Goal: Check status: Check status

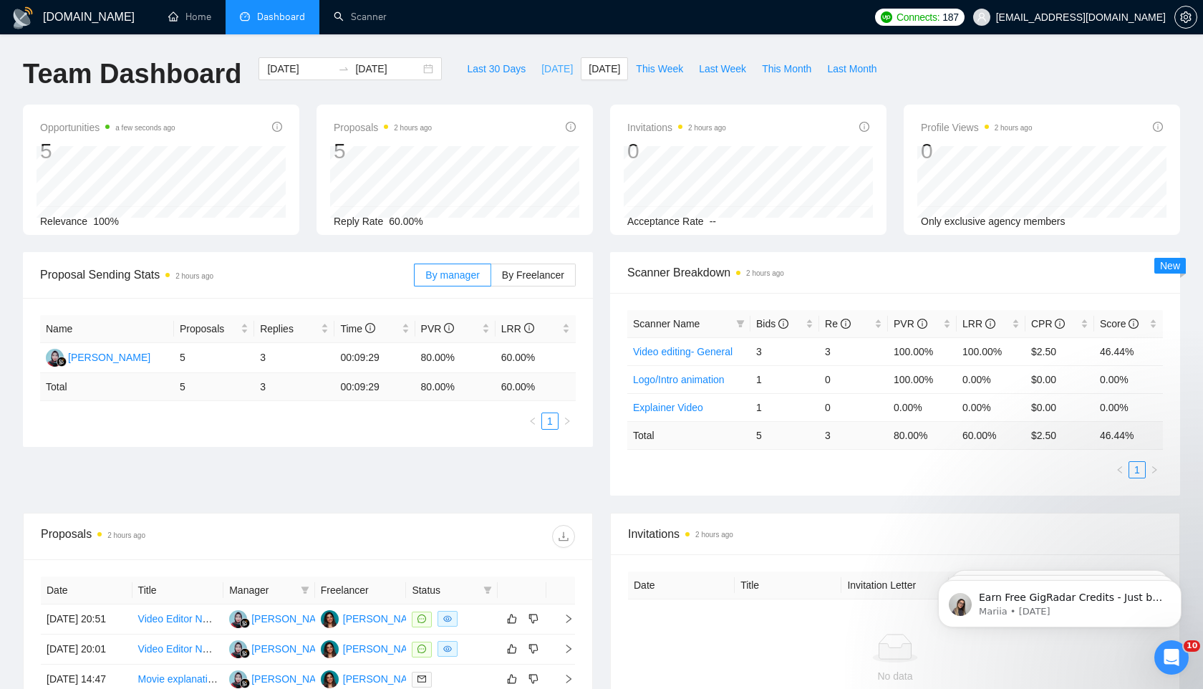
click at [542, 61] on span "[DATE]" at bounding box center [558, 69] width 32 height 16
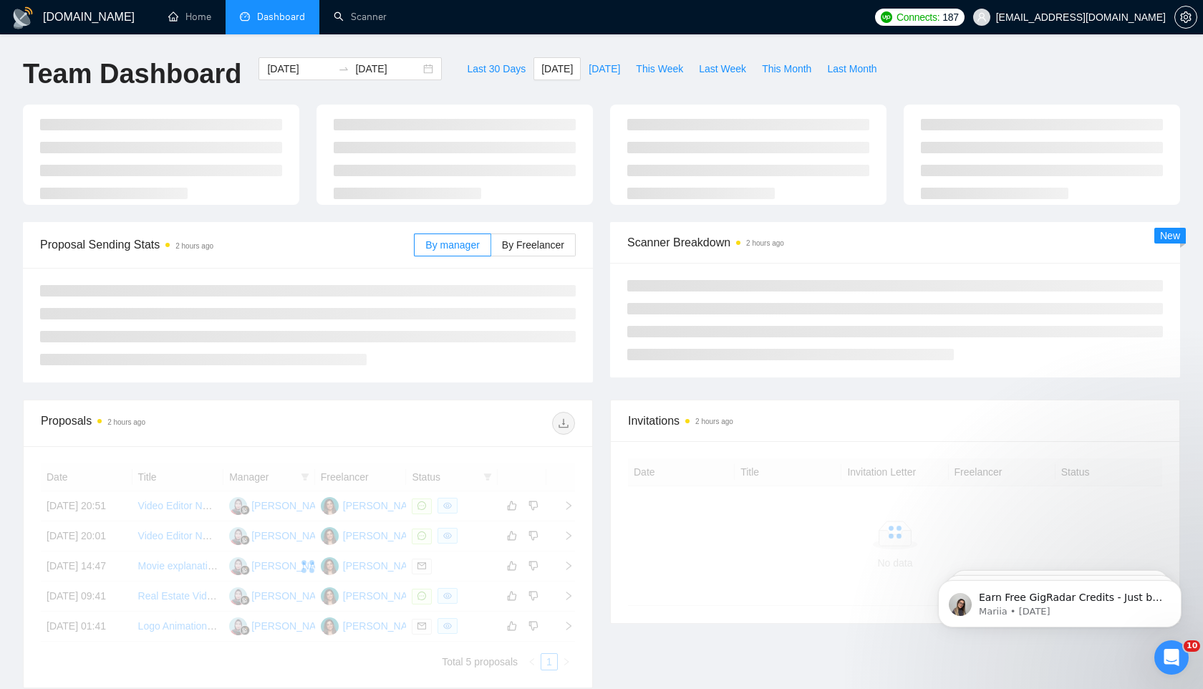
type input "[DATE]"
